Goal: Task Accomplishment & Management: Use online tool/utility

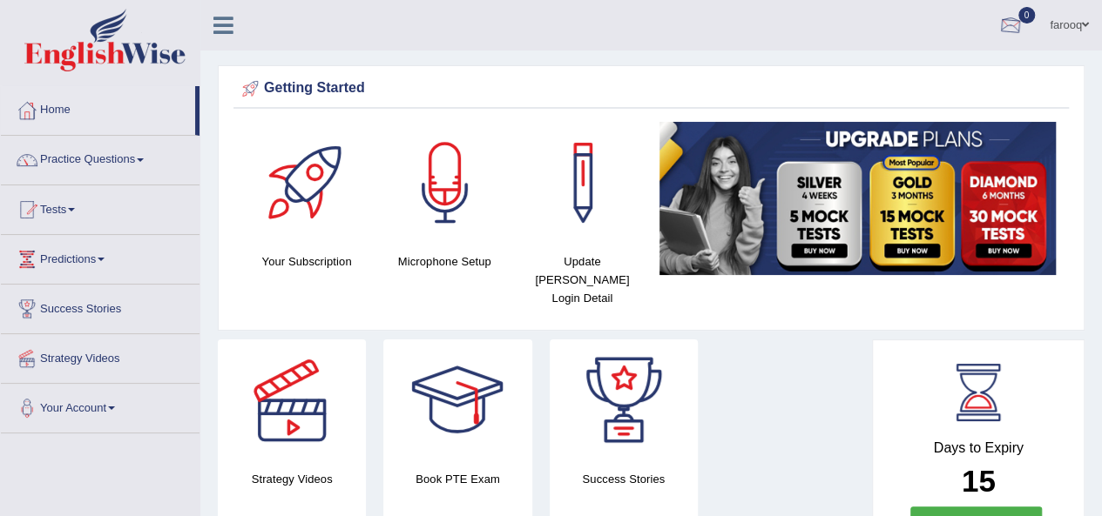
click at [1016, 17] on div at bounding box center [1010, 26] width 26 height 26
click at [957, 75] on div "See All Alerts" at bounding box center [906, 73] width 232 height 18
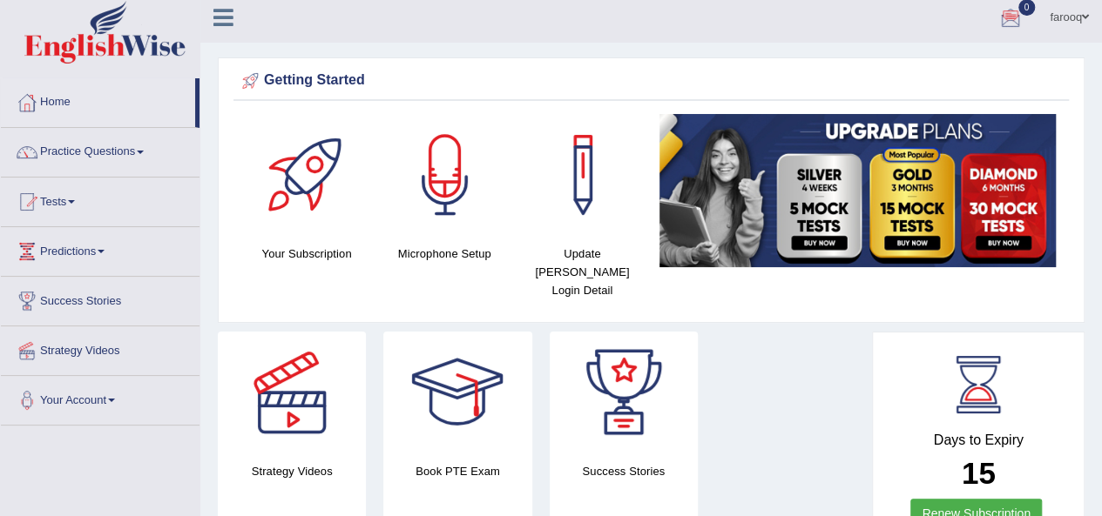
scroll to position [5, 0]
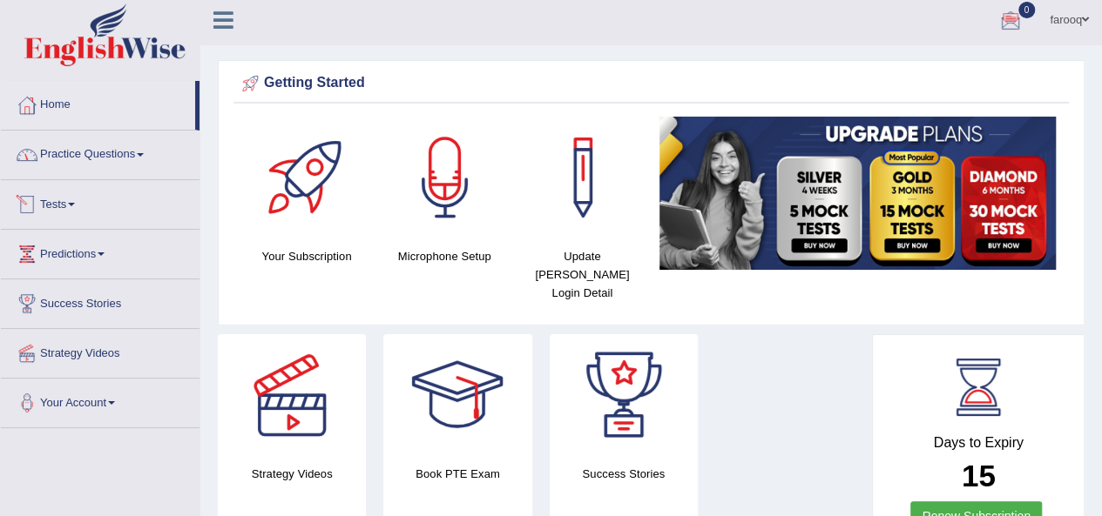
click at [90, 199] on link "Tests" at bounding box center [100, 202] width 199 height 44
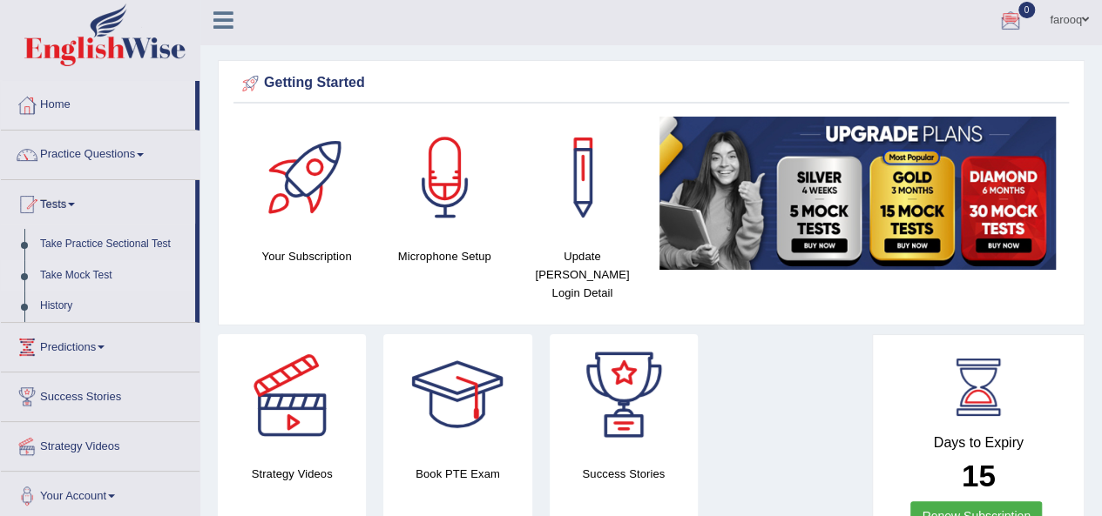
click at [99, 268] on link "Take Mock Test" at bounding box center [113, 275] width 163 height 31
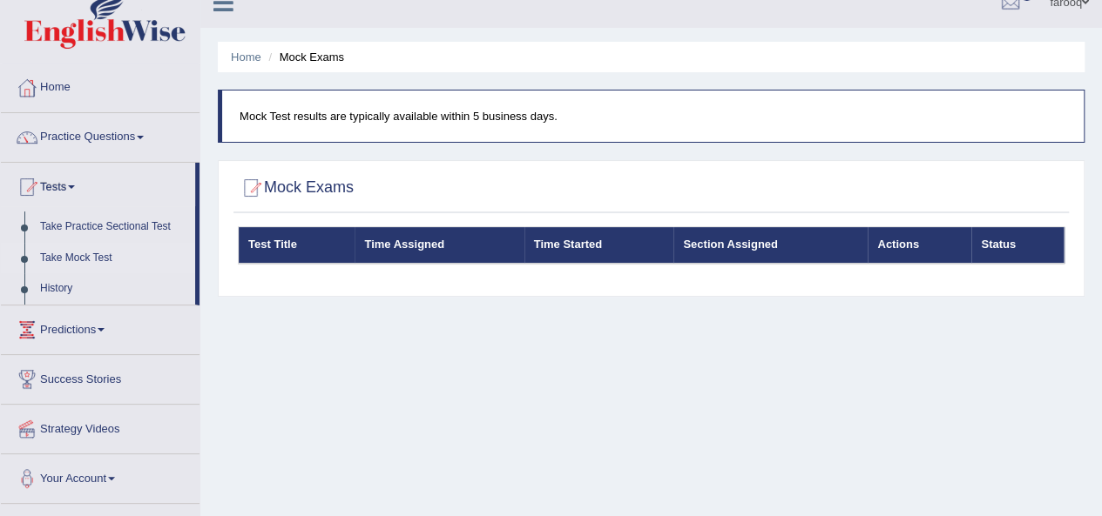
scroll to position [24, 0]
